Goal: Task Accomplishment & Management: Use online tool/utility

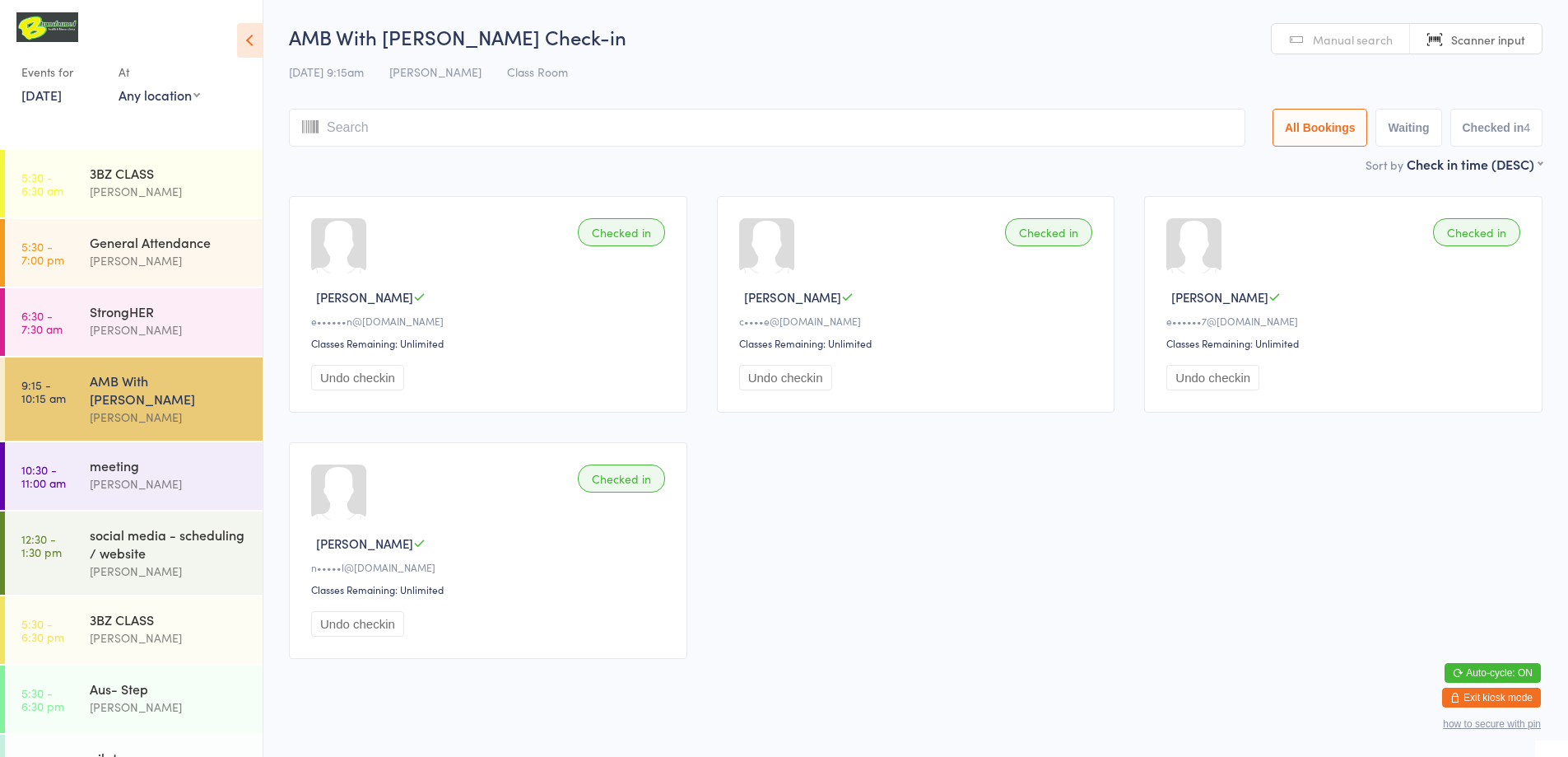
drag, startPoint x: 0, startPoint y: 0, endPoint x: 968, endPoint y: 651, distance: 1166.5
click at [968, 651] on div "Checked in Bronwyn H e••••••n@[DOMAIN_NAME] Classes Remaining: Unlimited Undo c…" at bounding box center [916, 427] width 1283 height 493
drag, startPoint x: 958, startPoint y: 647, endPoint x: 946, endPoint y: 652, distance: 13.0
click at [210, 306] on div "StrongHER" at bounding box center [169, 311] width 159 height 18
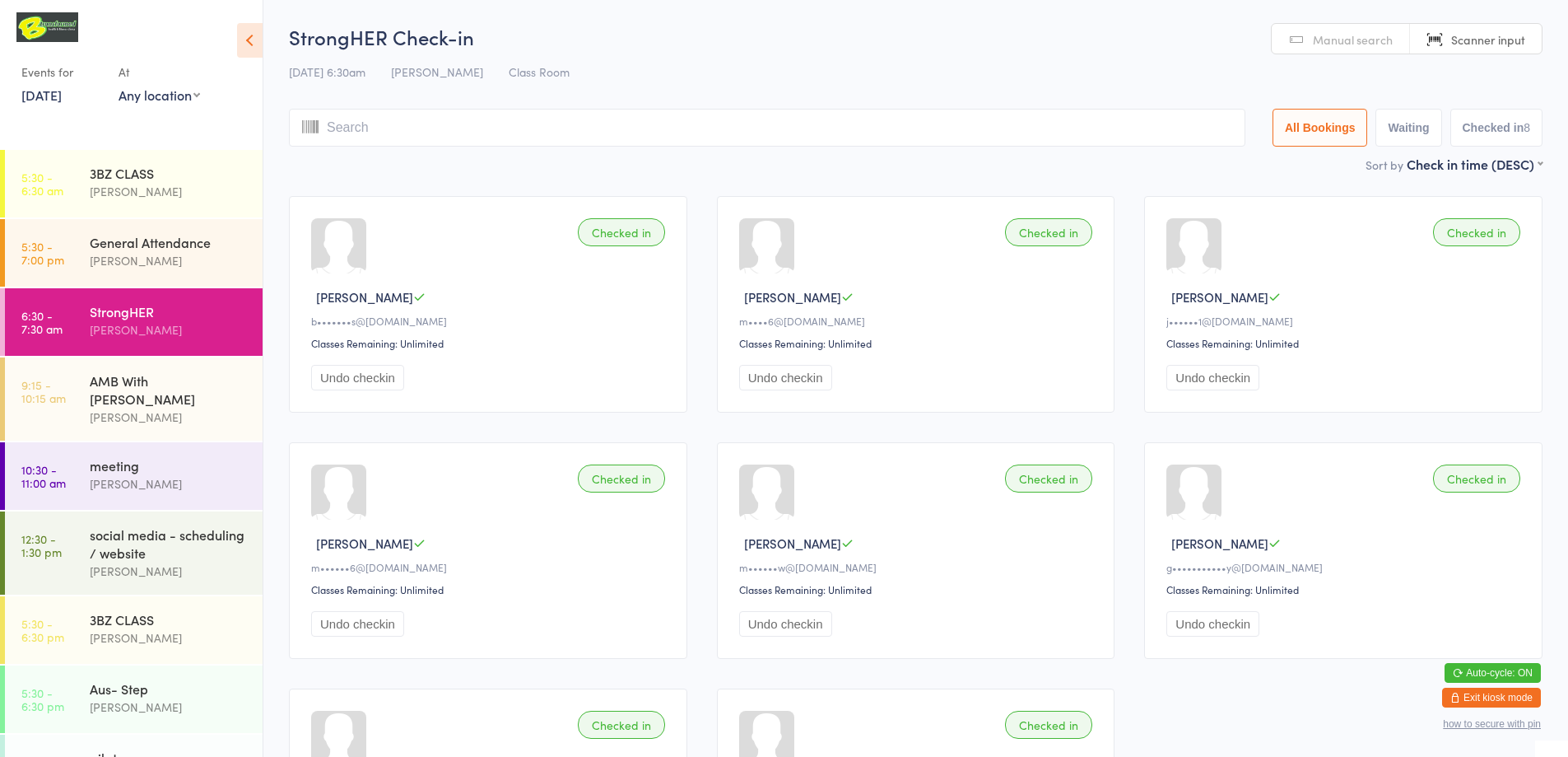
click at [1323, 33] on span "Manual search" at bounding box center [1352, 39] width 79 height 17
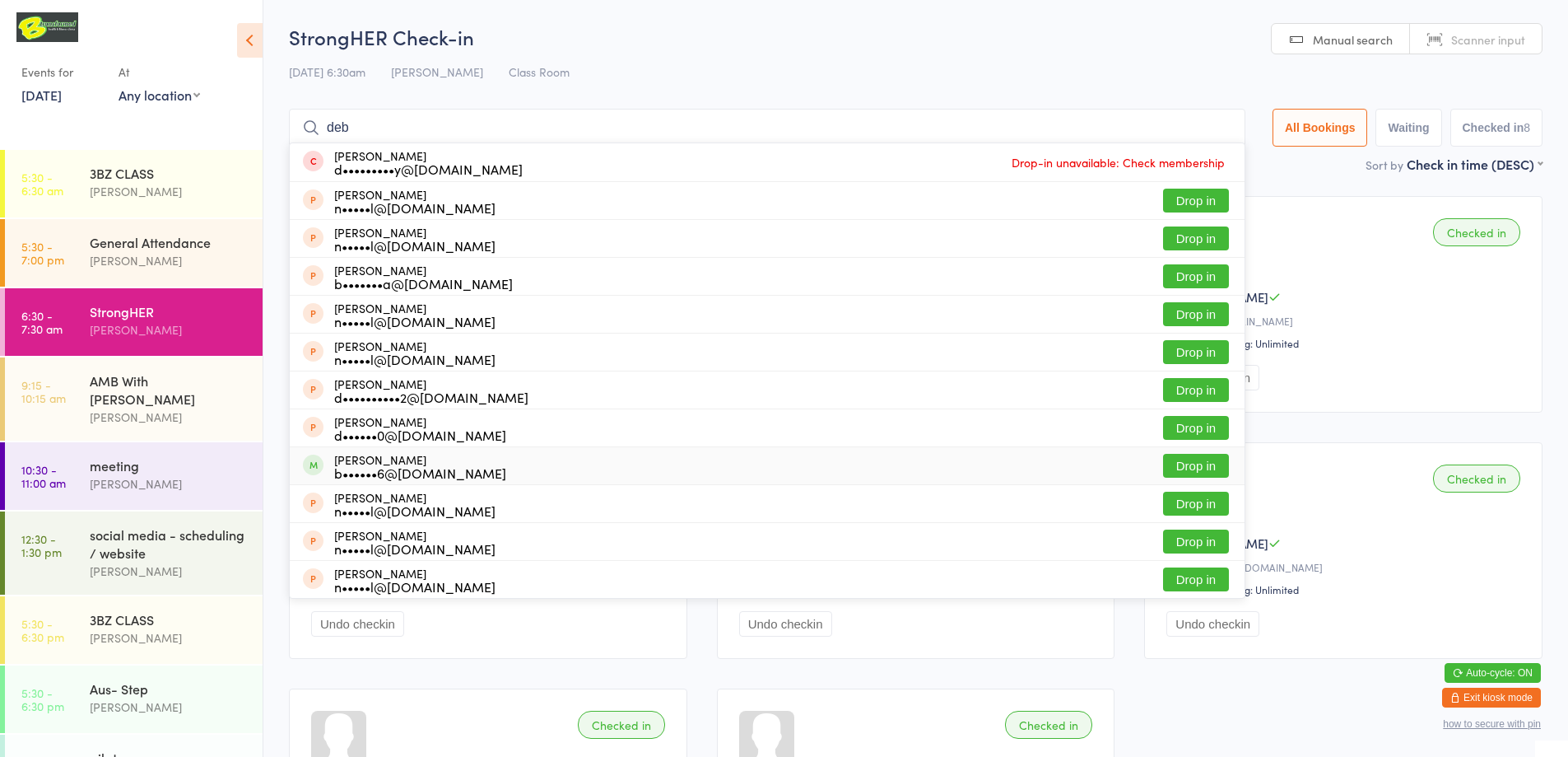
type input "deb"
click at [503, 459] on div "[PERSON_NAME] b••••••6@[DOMAIN_NAME] Drop in" at bounding box center [767, 465] width 955 height 37
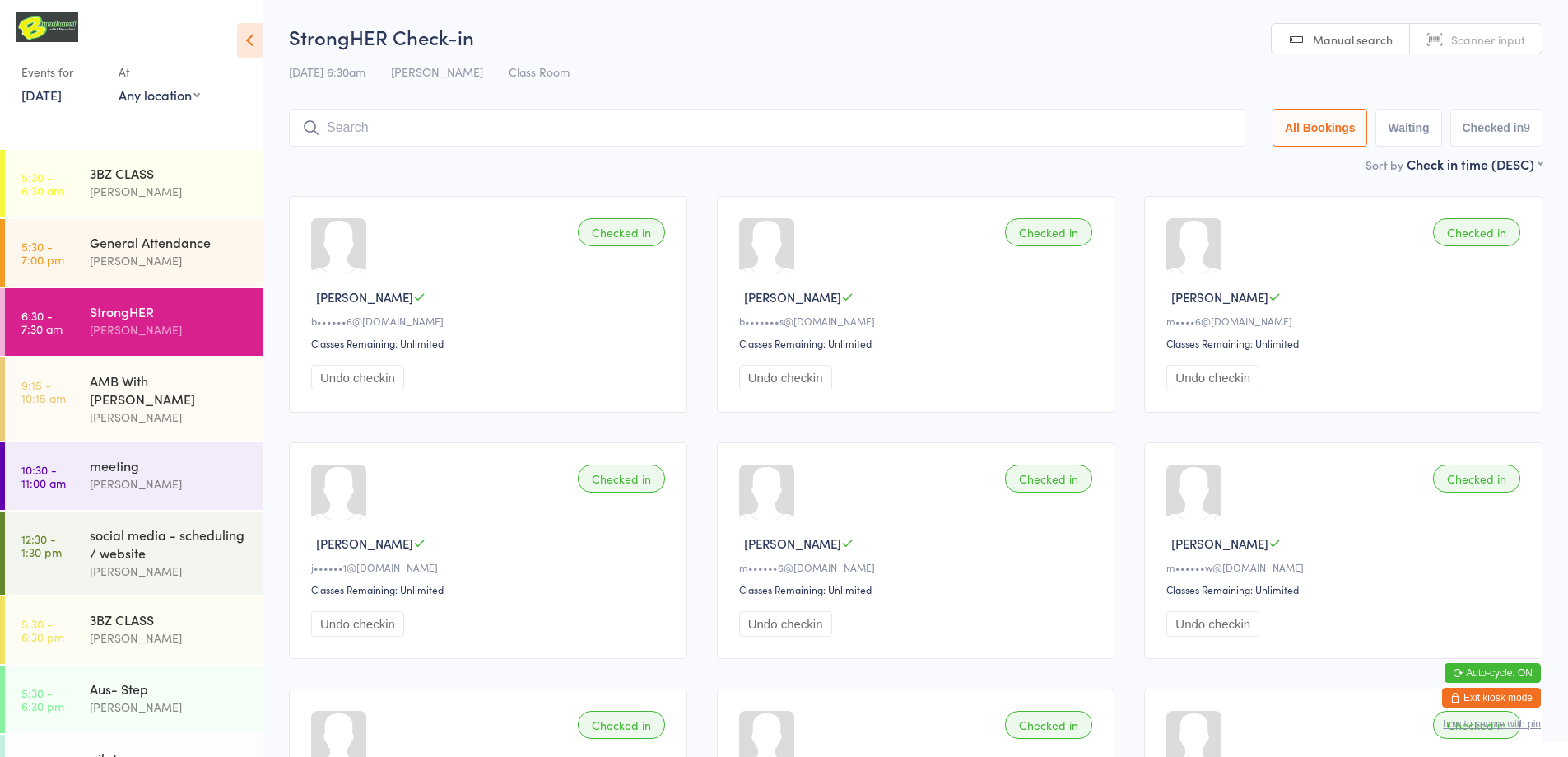
click at [247, 47] on icon at bounding box center [249, 40] width 26 height 34
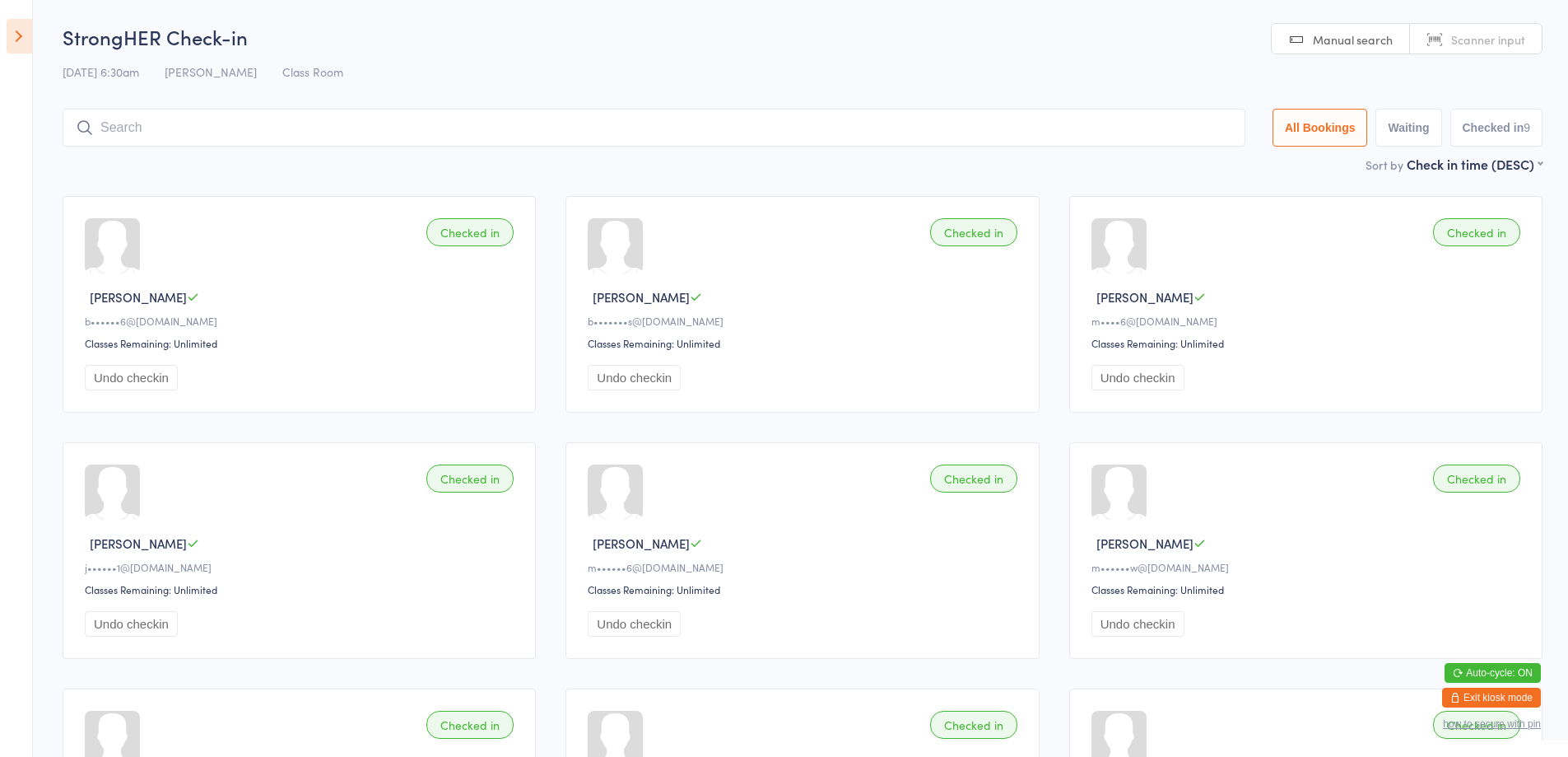
click at [17, 34] on icon at bounding box center [19, 36] width 26 height 34
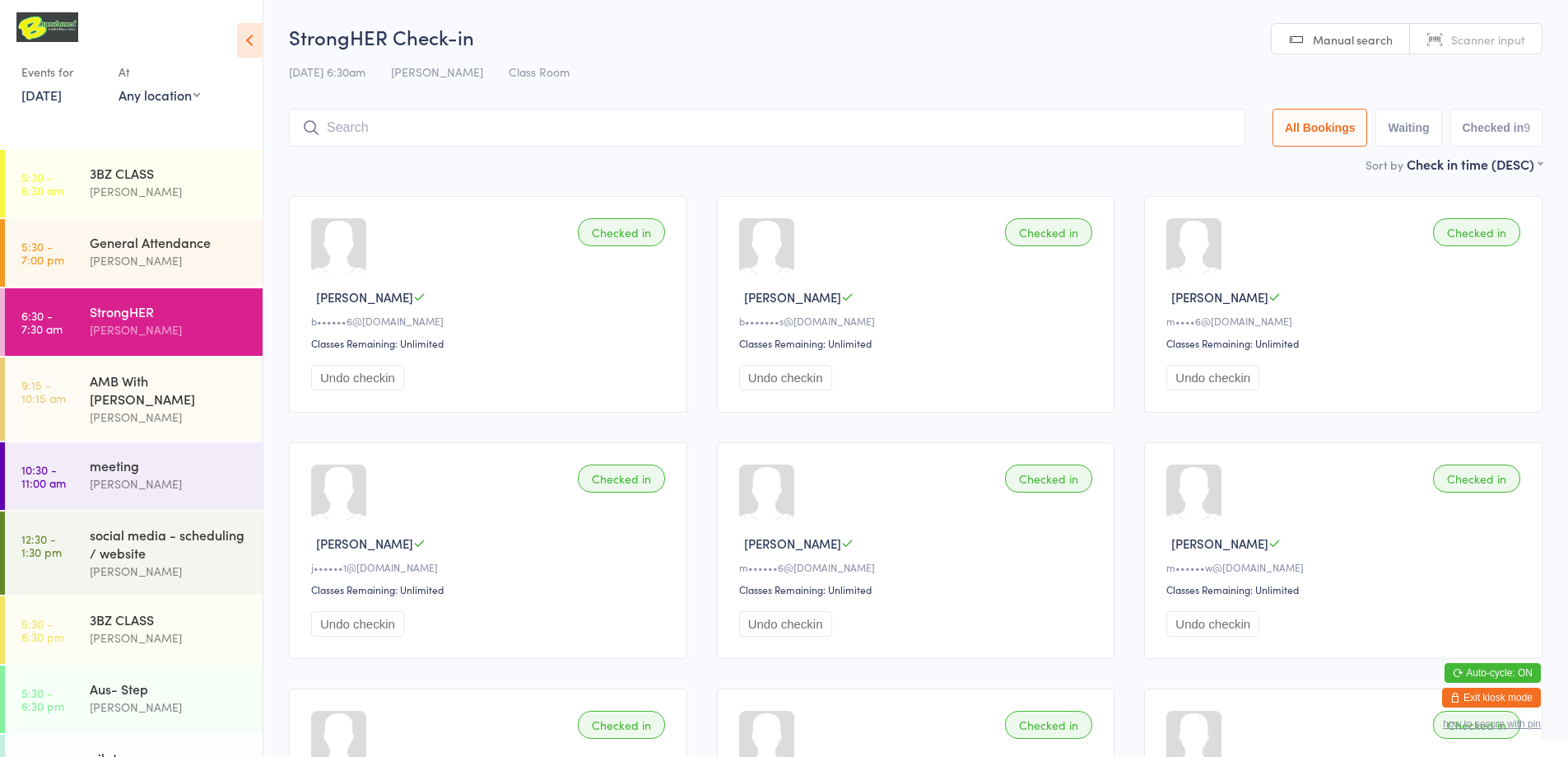
click at [62, 95] on link "[DATE]" at bounding box center [42, 95] width 40 height 18
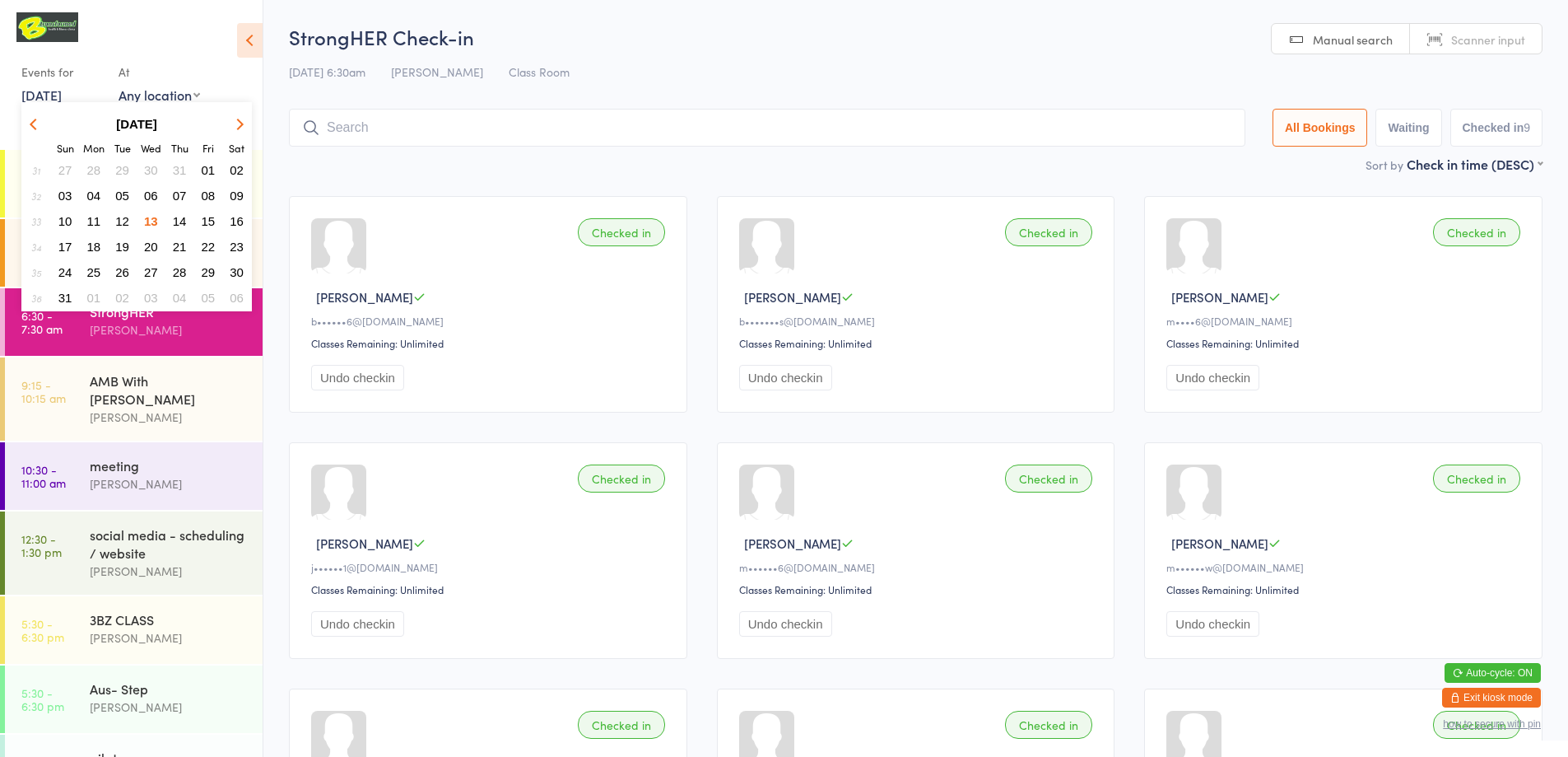
click at [128, 222] on span "12" at bounding box center [122, 221] width 14 height 14
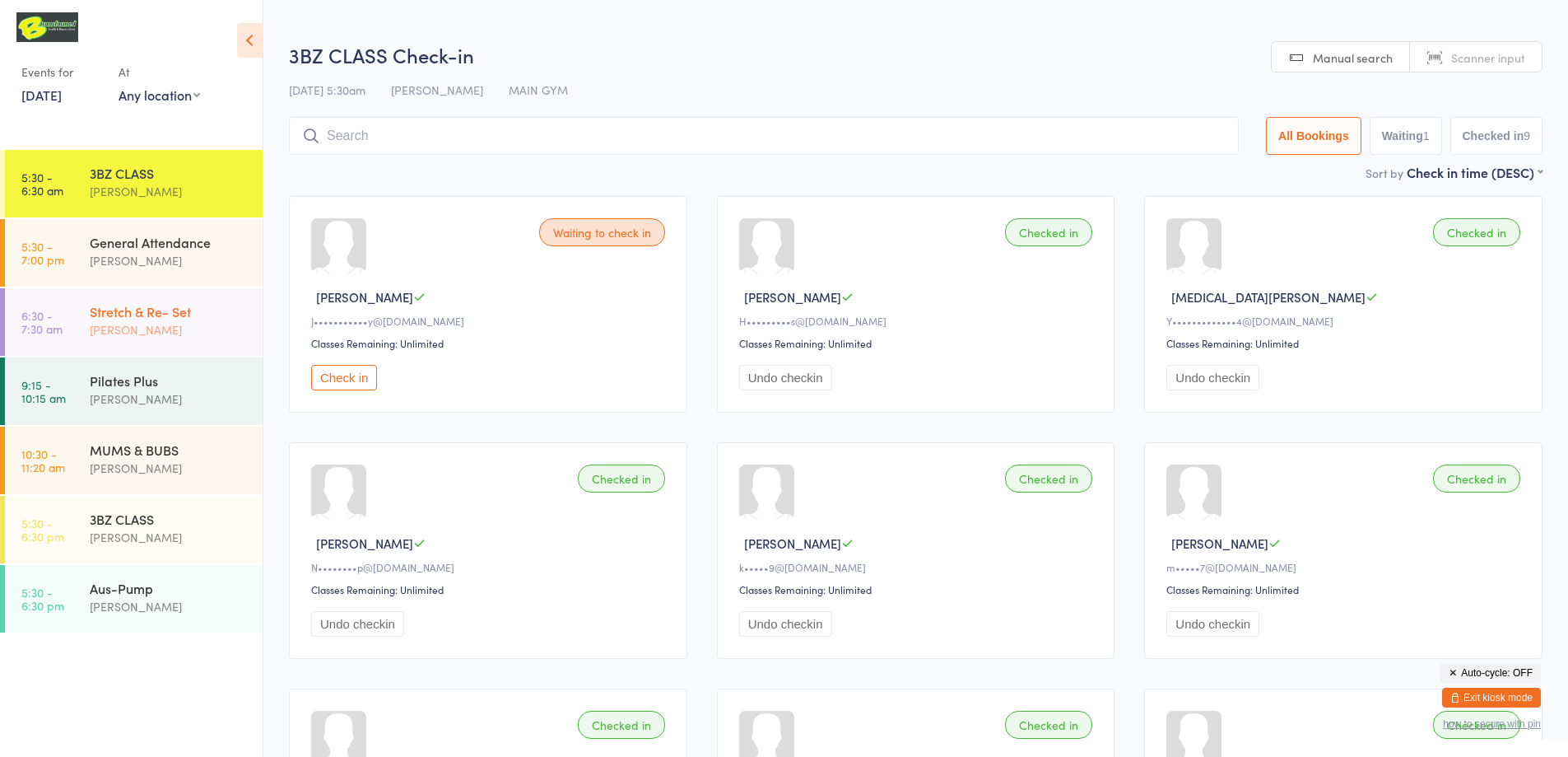
click at [197, 325] on div "[PERSON_NAME]" at bounding box center [169, 330] width 159 height 19
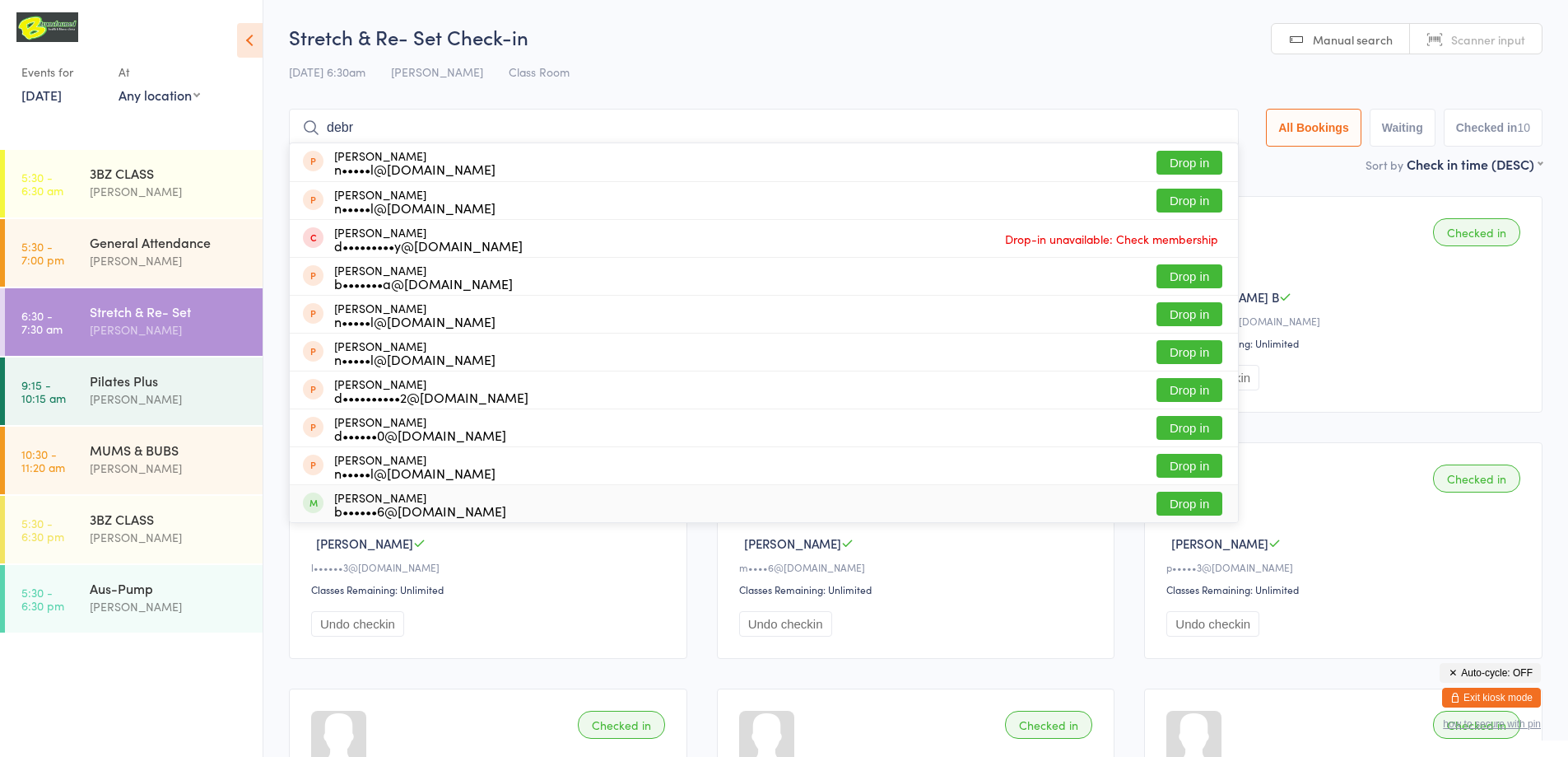
type input "debr"
click at [1183, 501] on button "Drop in" at bounding box center [1189, 504] width 66 height 24
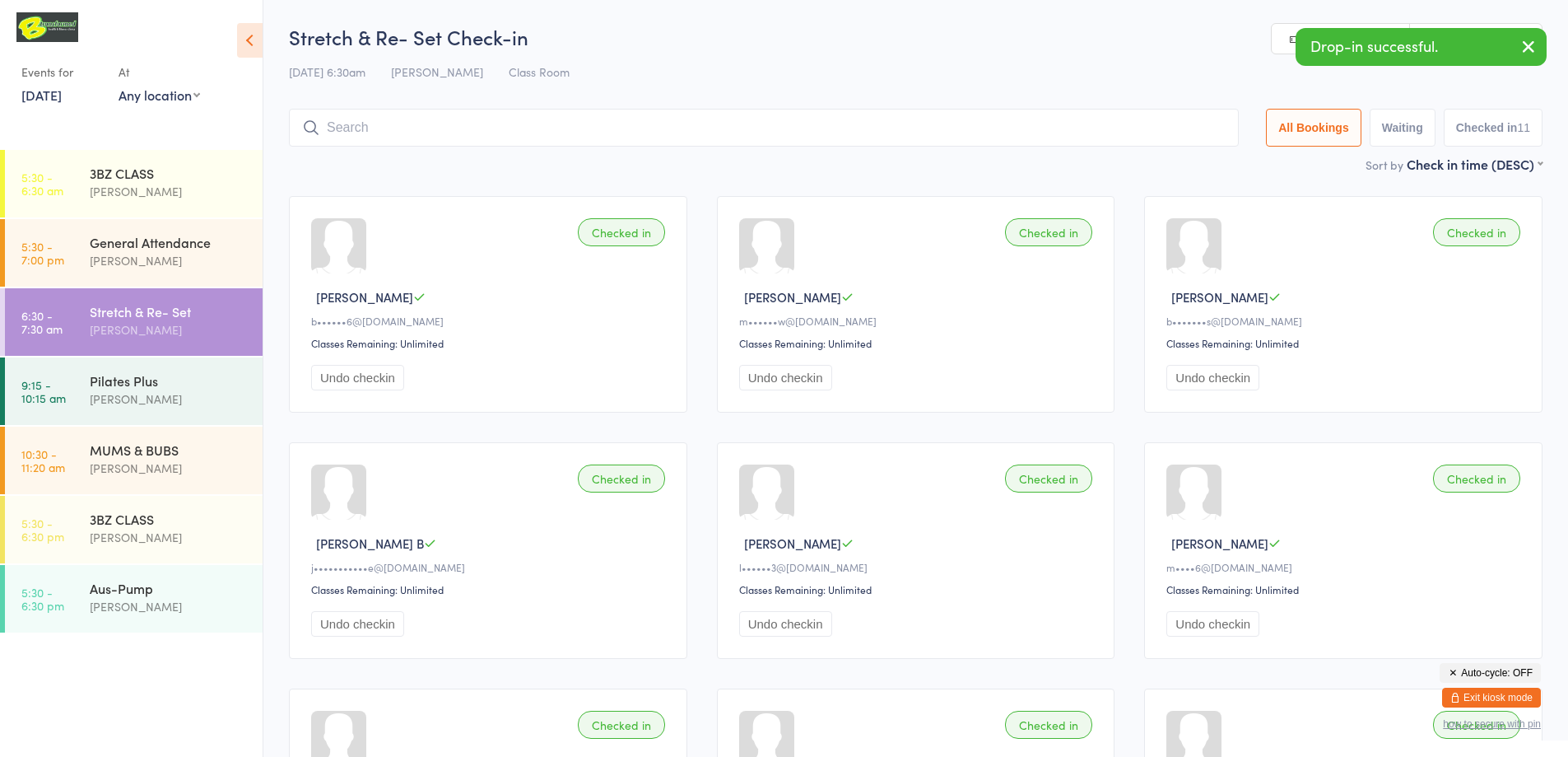
click at [52, 96] on link "[DATE]" at bounding box center [42, 95] width 40 height 18
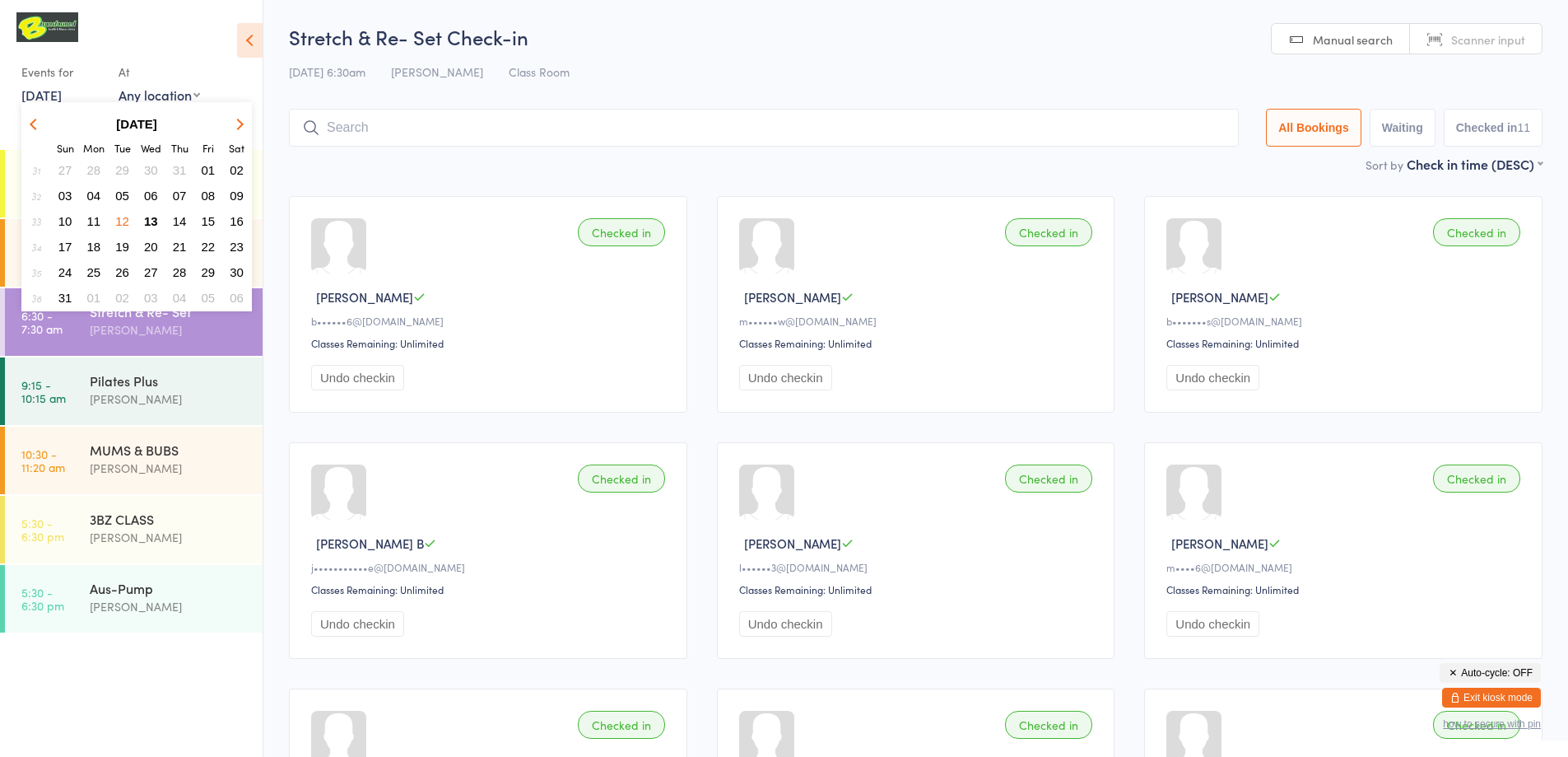
click at [92, 221] on span "11" at bounding box center [94, 221] width 14 height 14
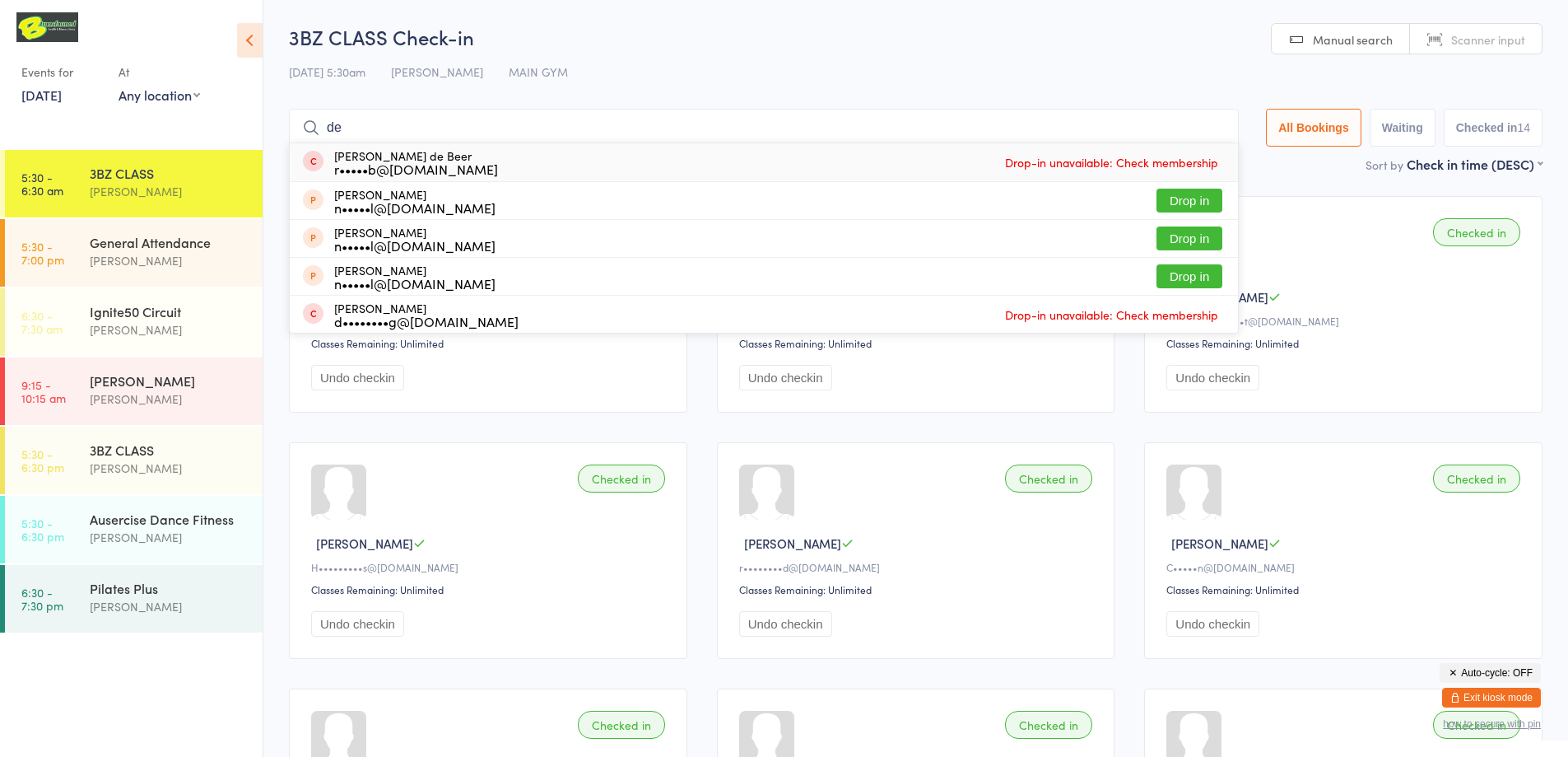
type input "d"
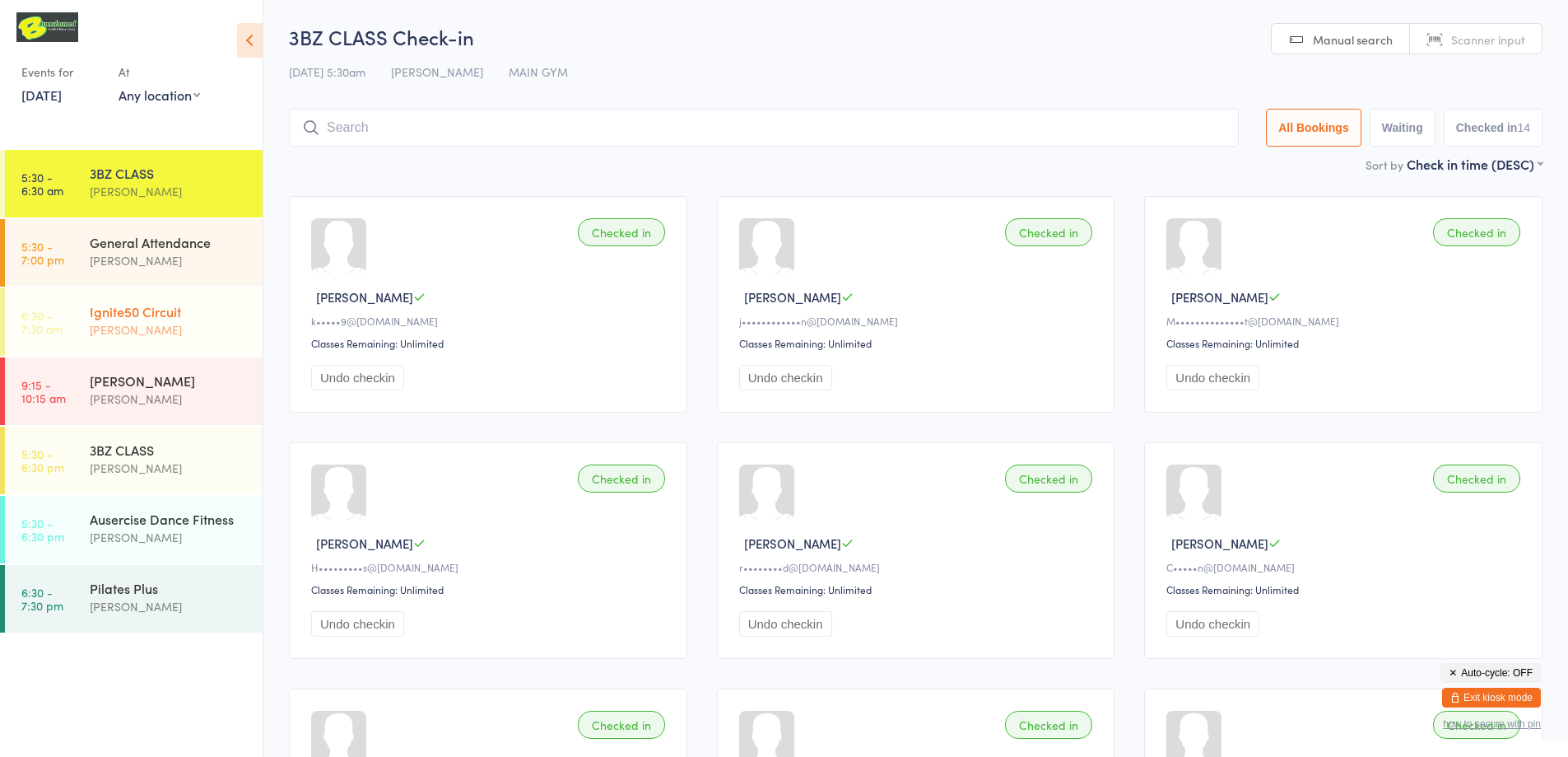
click at [168, 325] on div "[PERSON_NAME]" at bounding box center [169, 330] width 159 height 19
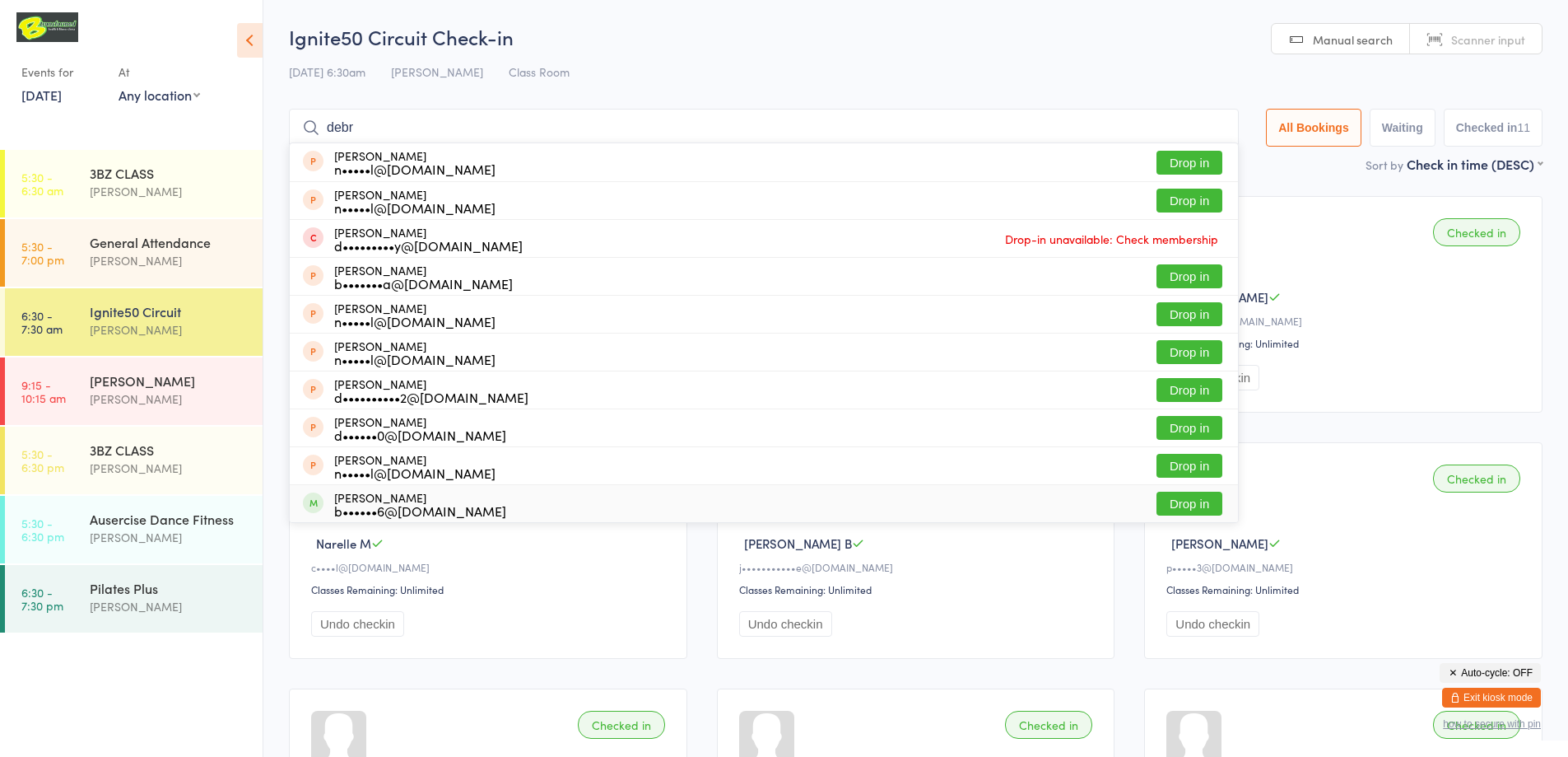
type input "debr"
click at [1198, 505] on button "Drop in" at bounding box center [1189, 504] width 66 height 24
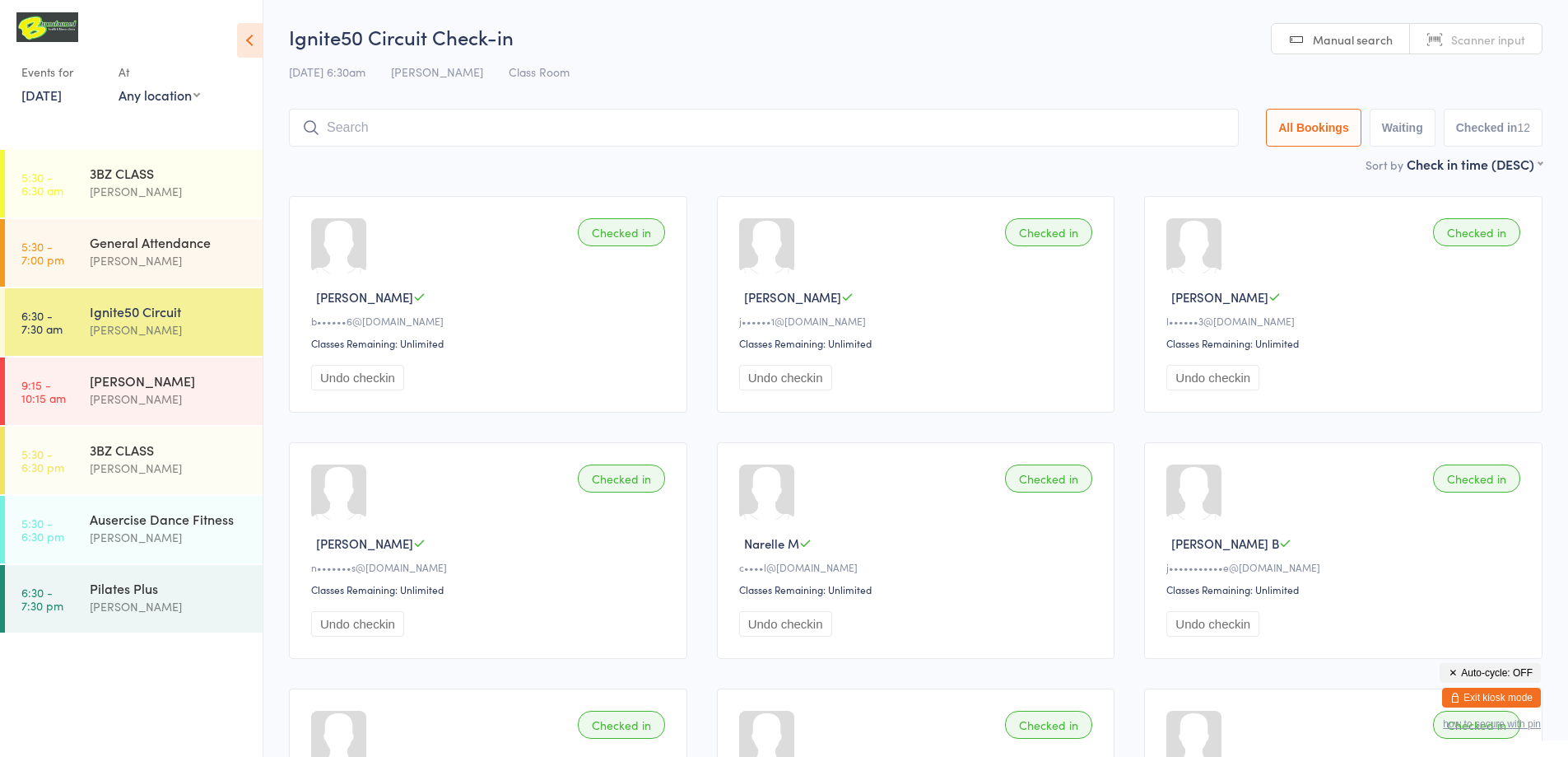
click at [49, 98] on link "[DATE]" at bounding box center [42, 95] width 40 height 18
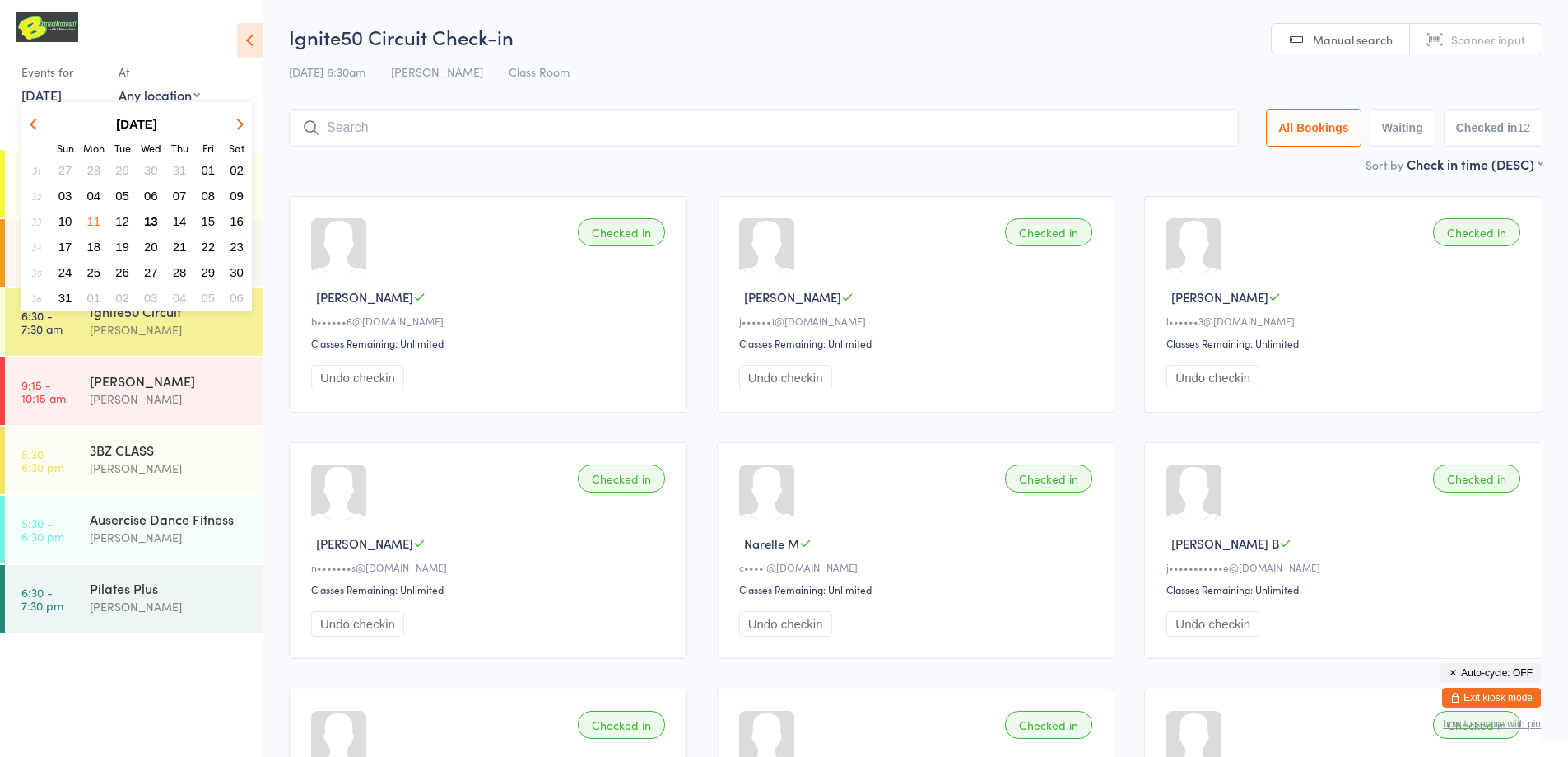
click at [177, 222] on span "14" at bounding box center [180, 221] width 14 height 14
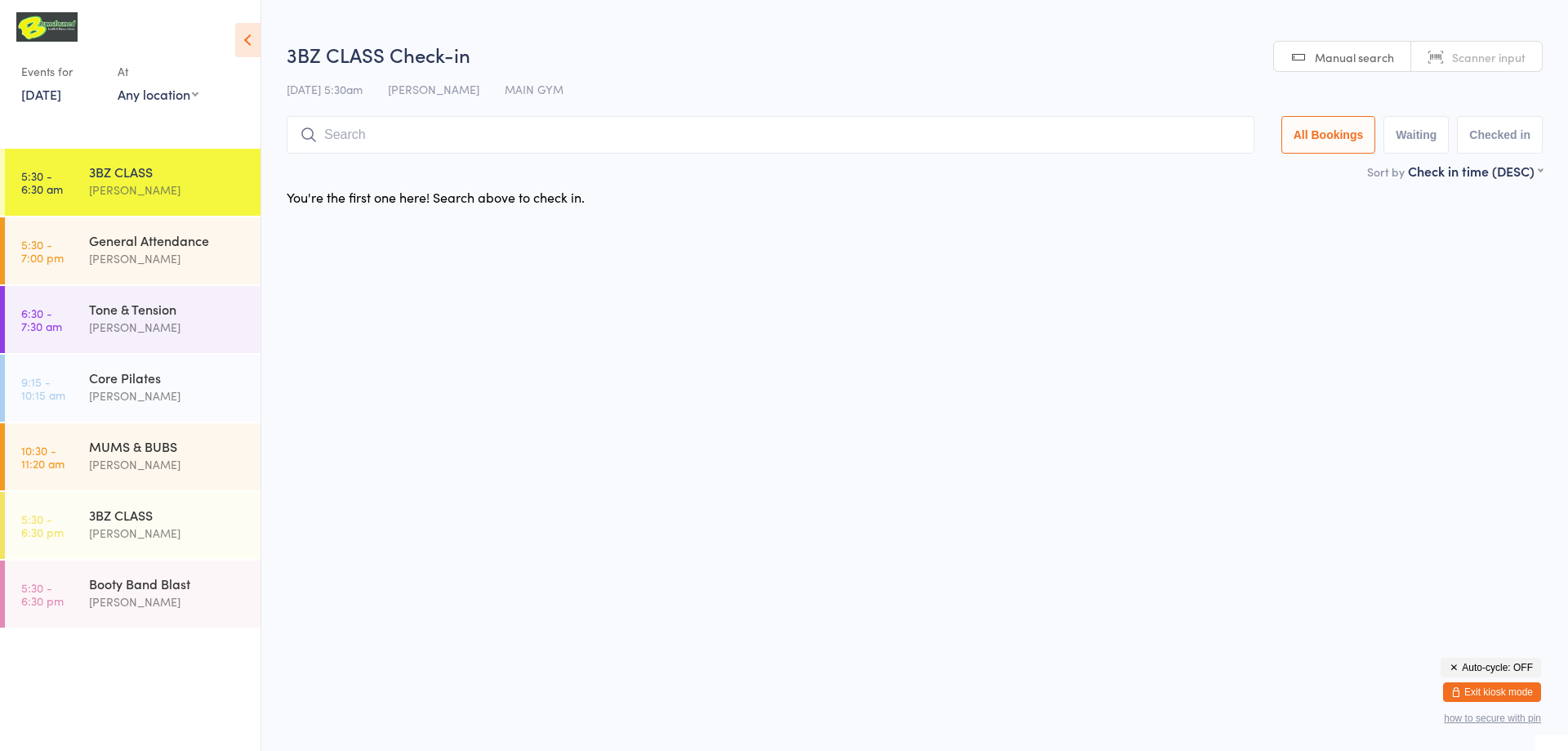
click at [49, 94] on link "[DATE]" at bounding box center [41, 94] width 40 height 18
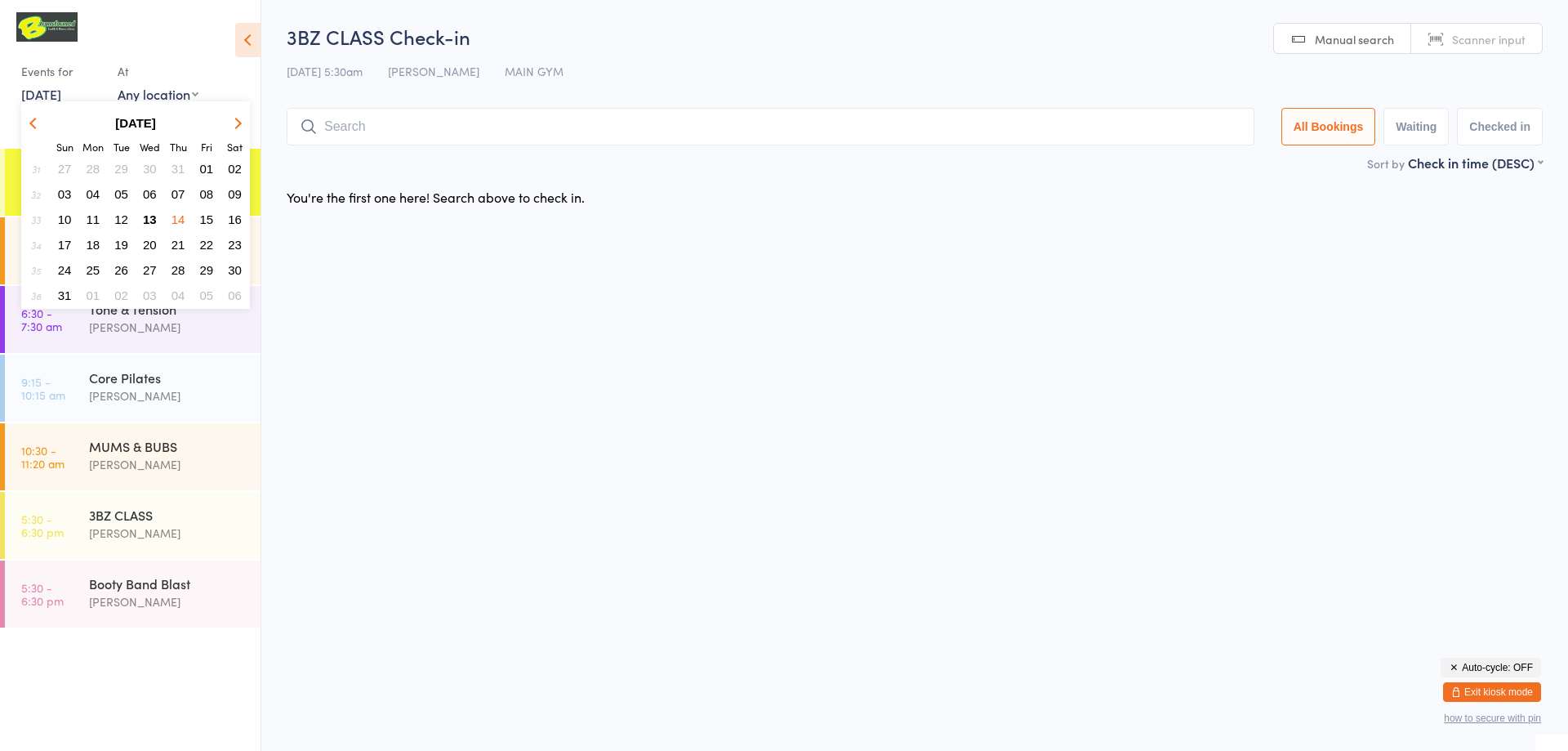
click at [149, 219] on span "13" at bounding box center [149, 219] width 14 height 14
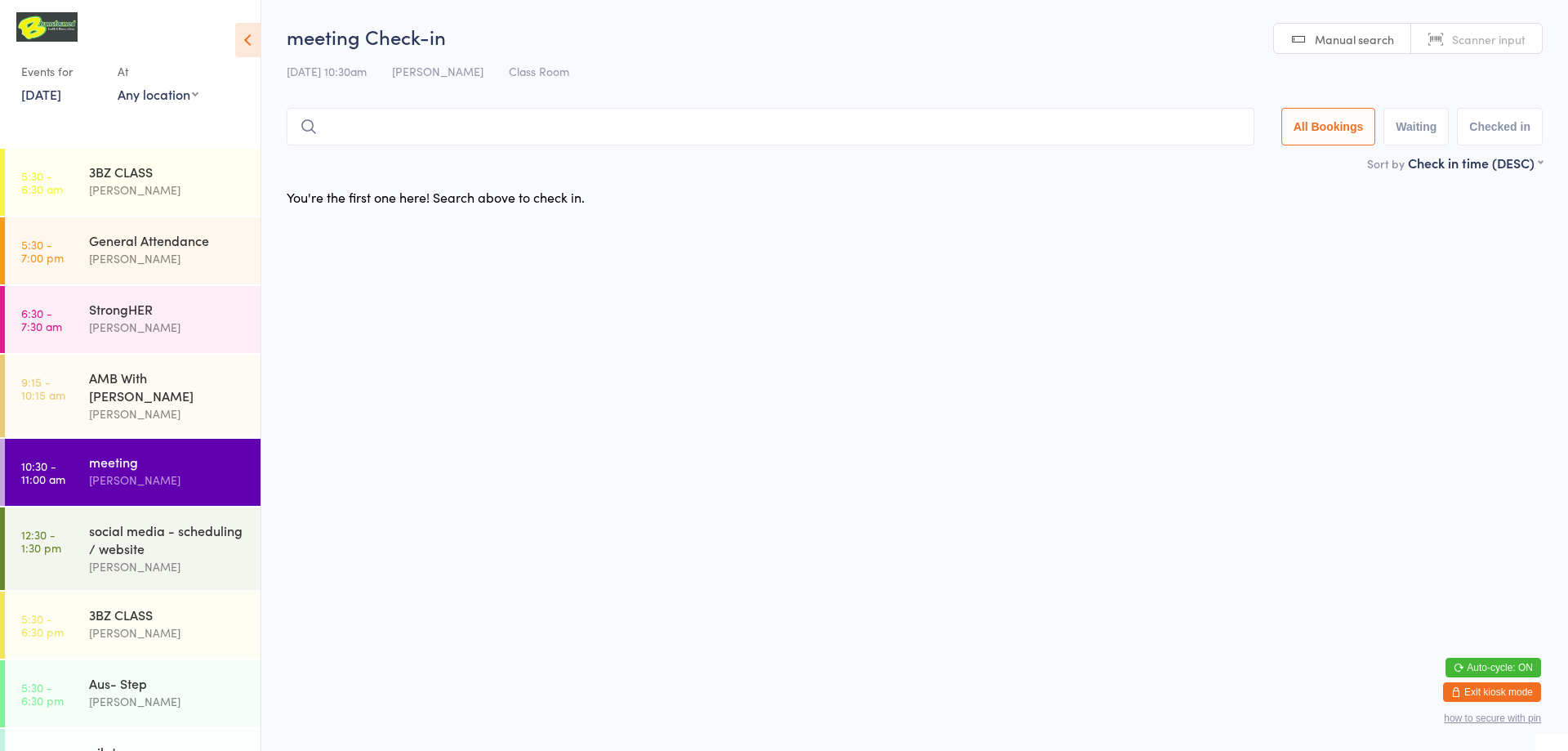
drag, startPoint x: 869, startPoint y: 17, endPoint x: 856, endPoint y: 11, distance: 14.3
click at [863, 18] on html "You have now entered Kiosk Mode. Members will be able to check themselves in us…" at bounding box center [784, 375] width 1568 height 751
